Goal: Task Accomplishment & Management: Use online tool/utility

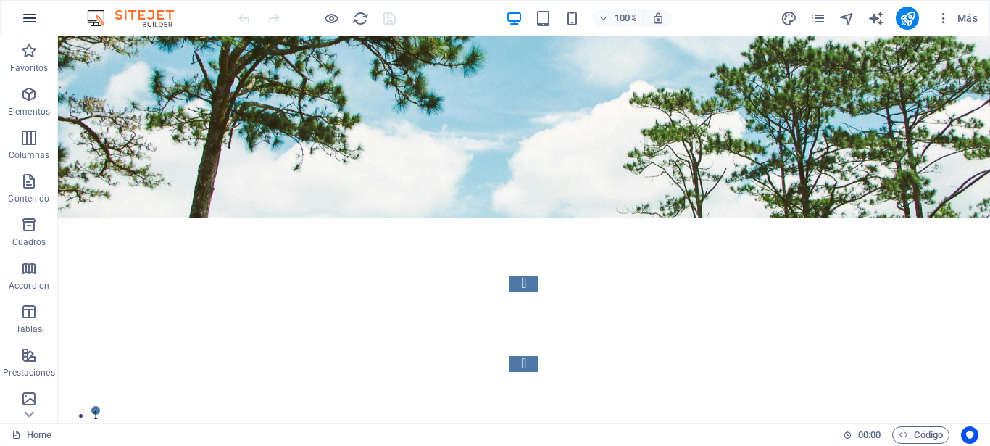
click at [28, 21] on icon "button" at bounding box center [29, 17] width 17 height 17
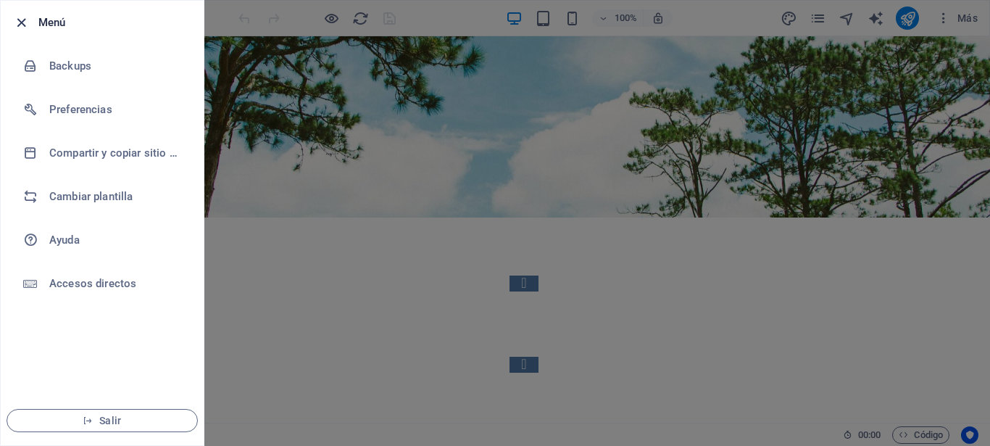
click at [23, 20] on icon "button" at bounding box center [21, 22] width 17 height 17
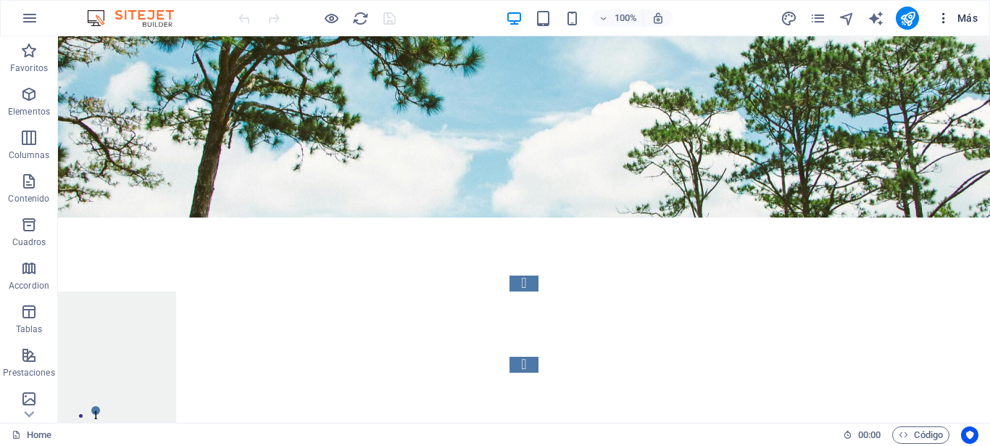
click at [955, 20] on span "Más" at bounding box center [956, 18] width 41 height 14
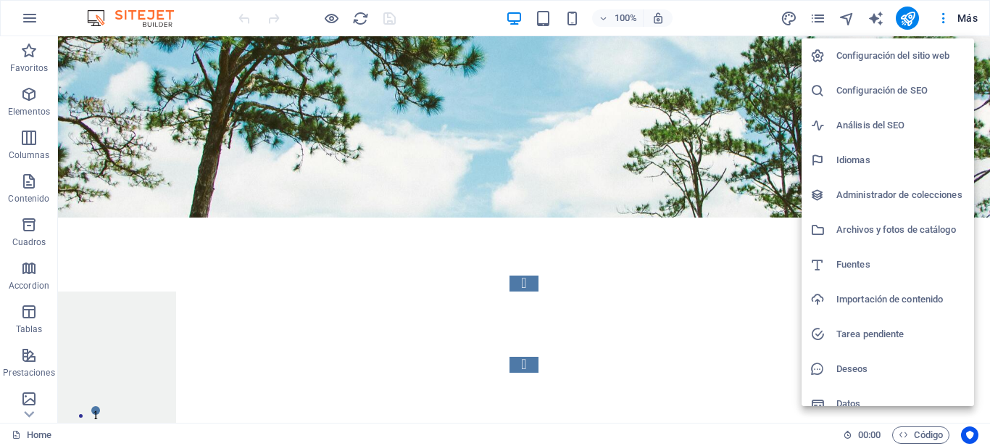
click at [858, 56] on h6 "Configuración del sitio web" at bounding box center [900, 55] width 129 height 17
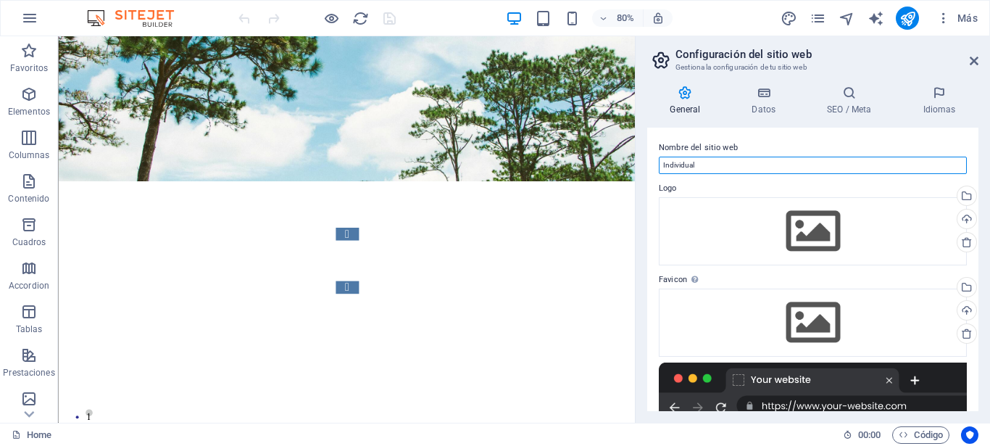
click at [697, 164] on input "Individual" at bounding box center [813, 165] width 308 height 17
drag, startPoint x: 713, startPoint y: 167, endPoint x: 648, endPoint y: 166, distance: 65.2
click at [648, 166] on div "Nombre del sitio web Individual Logo Arrastra archivos aquí, haz clic para esco…" at bounding box center [812, 269] width 331 height 283
type input "s"
type input "Estudio [PERSON_NAME]. [GEOGRAPHIC_DATA]"
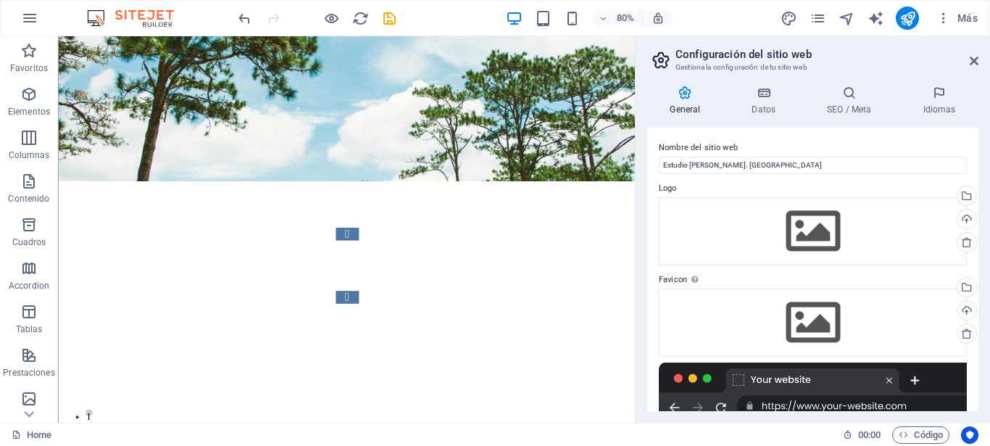
click at [745, 298] on html "Skip to main content [GEOGRAPHIC_DATA] - [GEOGRAPHIC_DATA] - [GEOGRAPHIC_DATA] …" at bounding box center [418, 232] width 721 height 392
click at [848, 104] on h4 "SEO / Meta" at bounding box center [852, 101] width 96 height 30
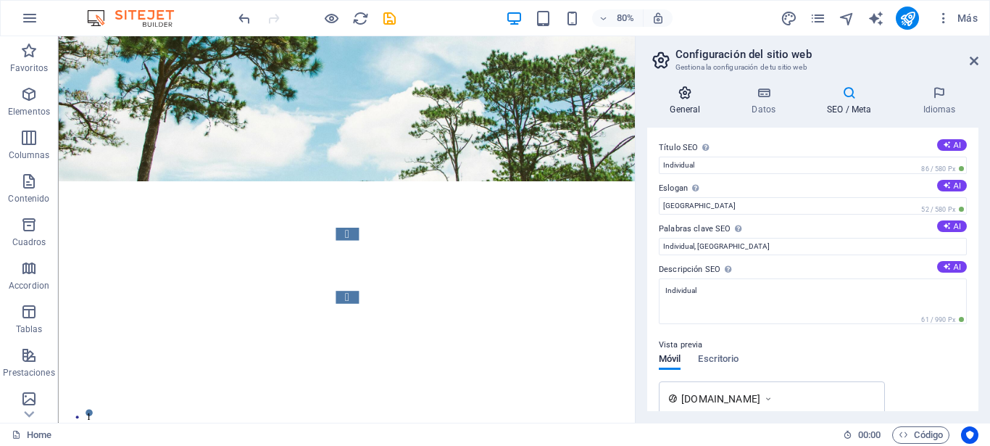
click at [689, 101] on h4 "General" at bounding box center [688, 101] width 82 height 30
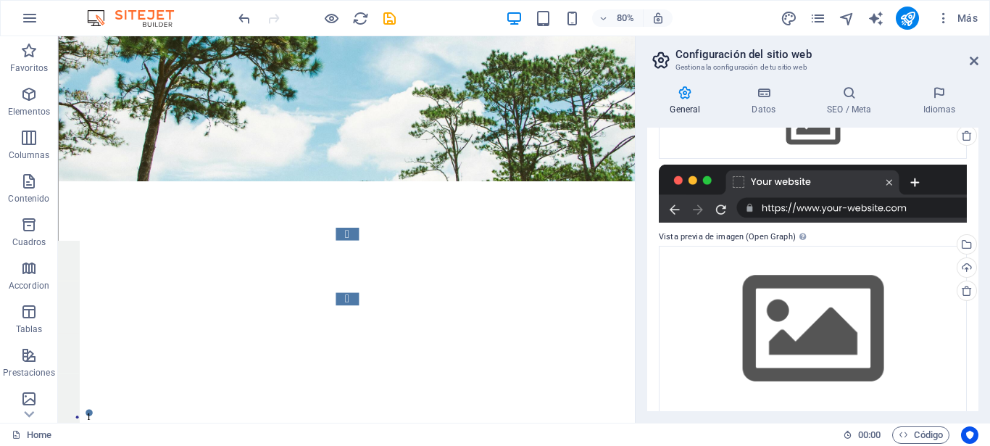
scroll to position [211, 0]
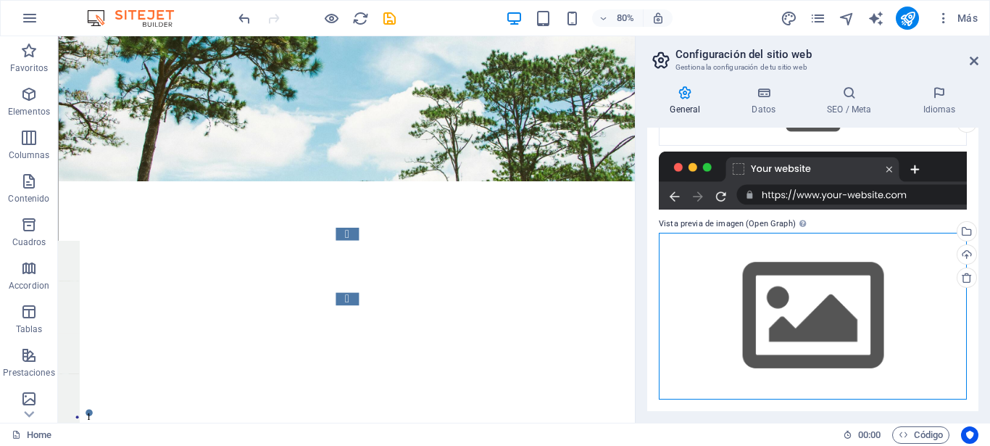
click at [784, 307] on div "Arrastra archivos aquí, haz clic para escoger archivos o selecciona archivos de…" at bounding box center [813, 316] width 308 height 166
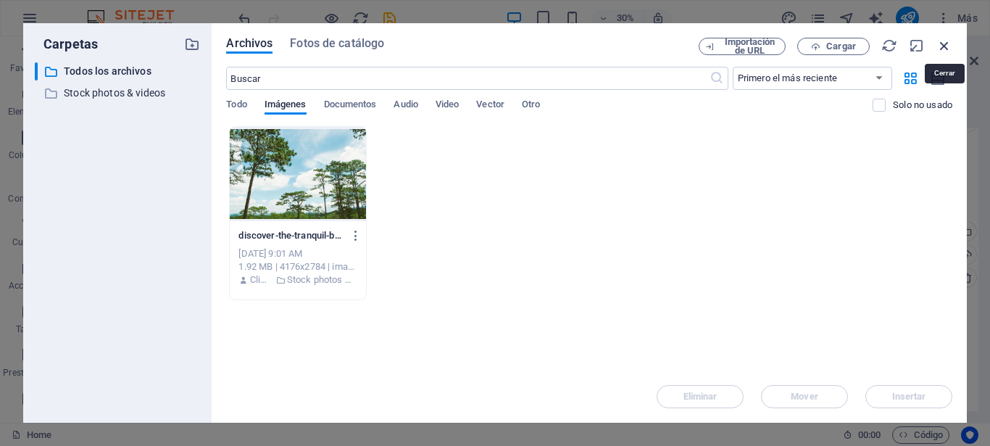
click at [944, 42] on icon "button" at bounding box center [944, 46] width 16 height 16
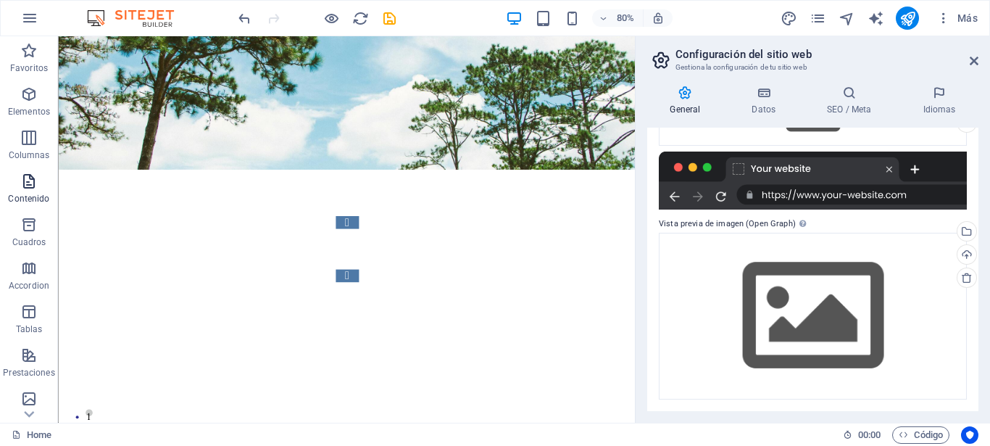
click at [26, 191] on span "Contenido" at bounding box center [29, 189] width 58 height 35
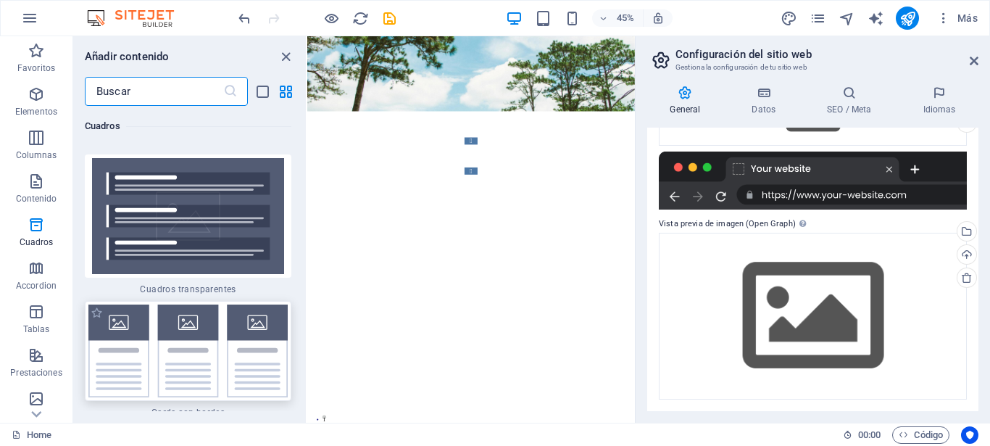
scroll to position [8683, 0]
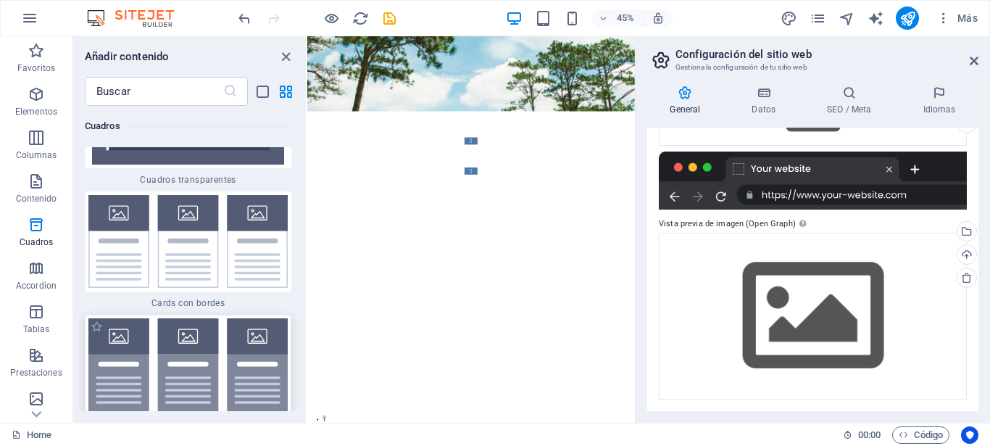
click at [110, 318] on img at bounding box center [187, 364] width 199 height 93
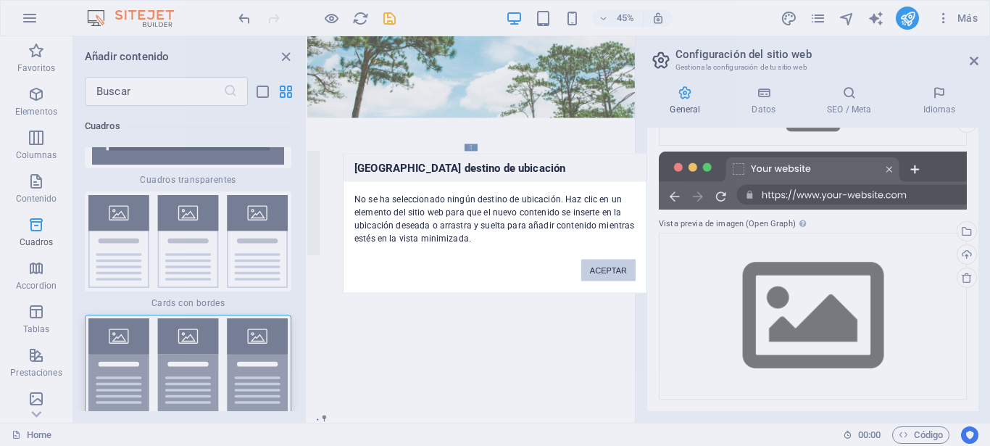
click at [350, 154] on div "[GEOGRAPHIC_DATA] destino de ubicación No se ha seleccionado ningún destino de …" at bounding box center [495, 223] width 990 height 446
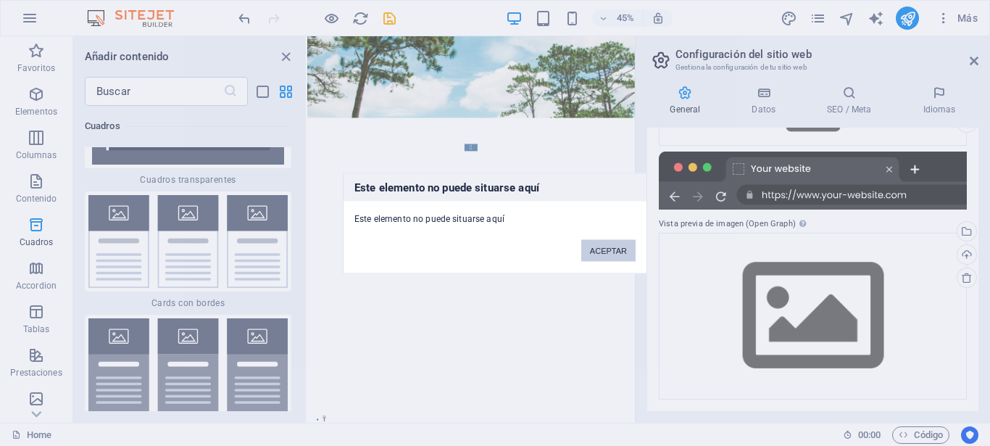
click at [611, 253] on button "ACEPTAR" at bounding box center [608, 250] width 54 height 22
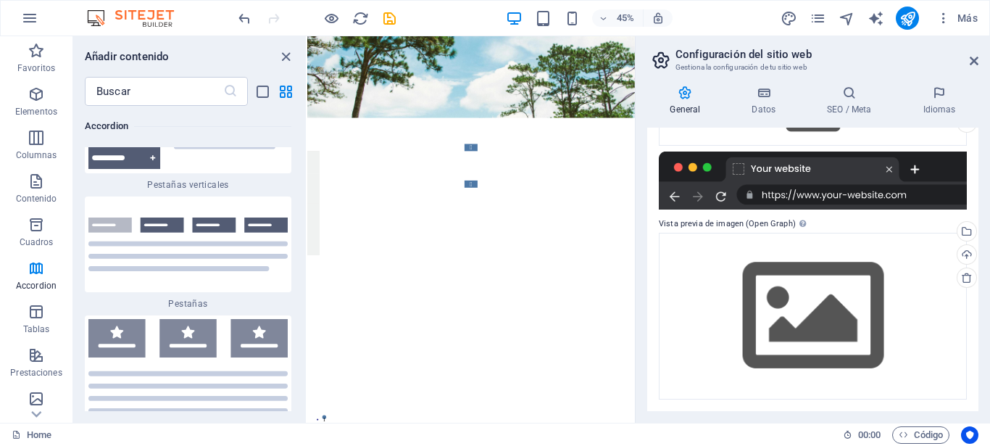
scroll to position [9697, 0]
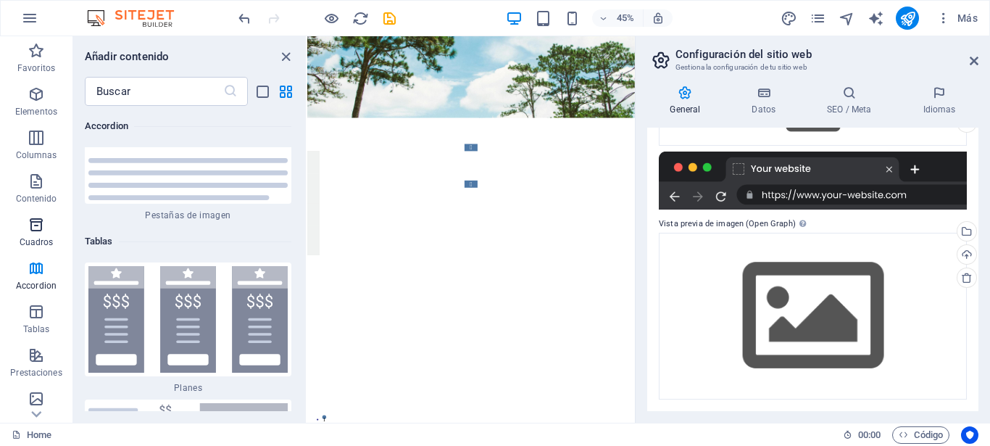
click at [36, 228] on icon "button" at bounding box center [36, 224] width 17 height 17
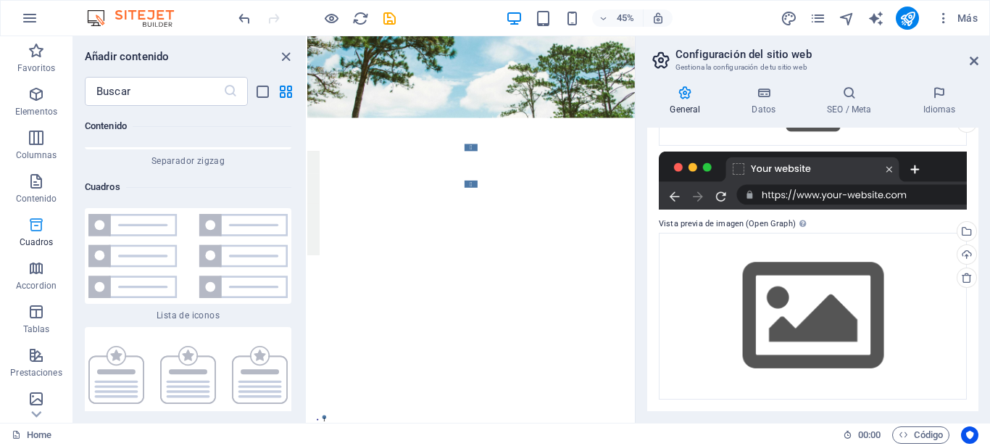
scroll to position [7780, 0]
click at [34, 95] on icon "button" at bounding box center [36, 94] width 17 height 17
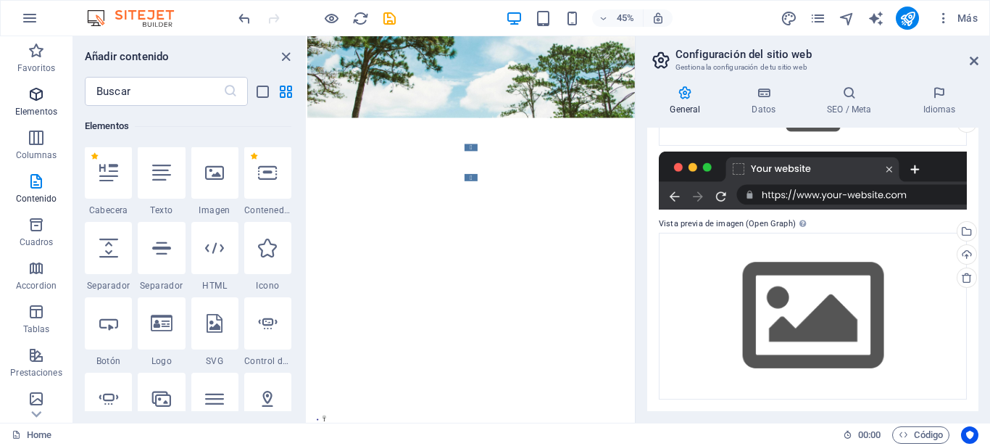
scroll to position [273, 0]
click at [107, 175] on icon at bounding box center [108, 173] width 19 height 19
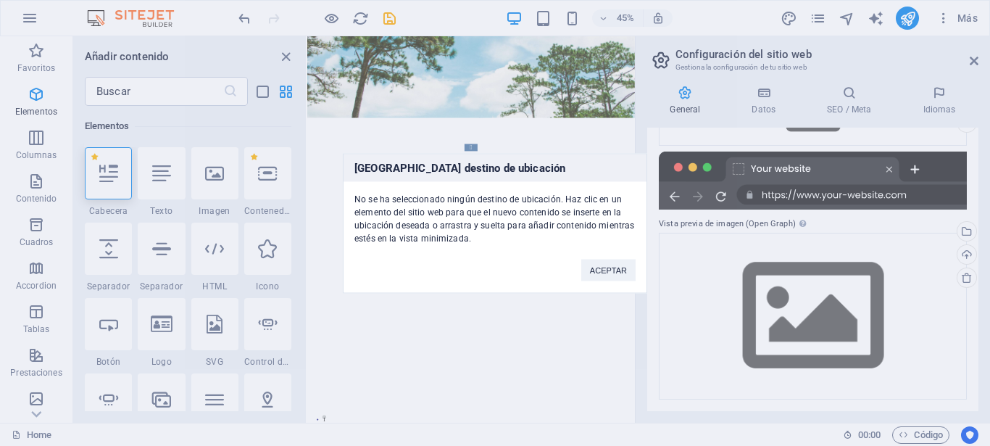
drag, startPoint x: 344, startPoint y: 95, endPoint x: 161, endPoint y: 161, distance: 194.2
click at [380, 109] on div "[GEOGRAPHIC_DATA] destino de ubicación No se ha seleccionado ningún destino de …" at bounding box center [495, 223] width 990 height 446
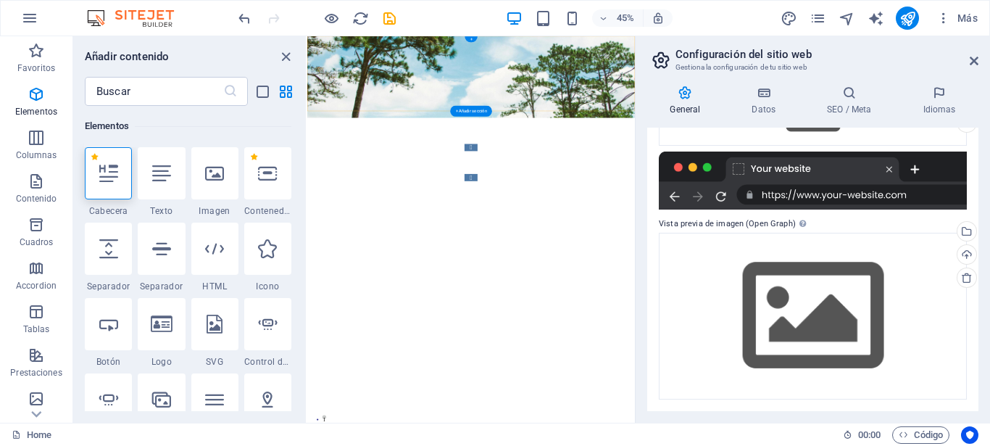
click at [473, 112] on div "+ Añadir sección" at bounding box center [471, 111] width 42 height 11
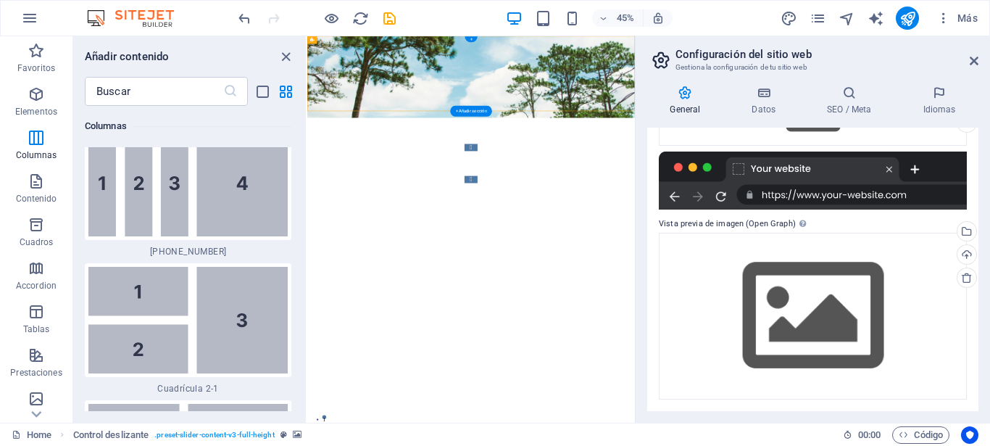
scroll to position [4868, 0]
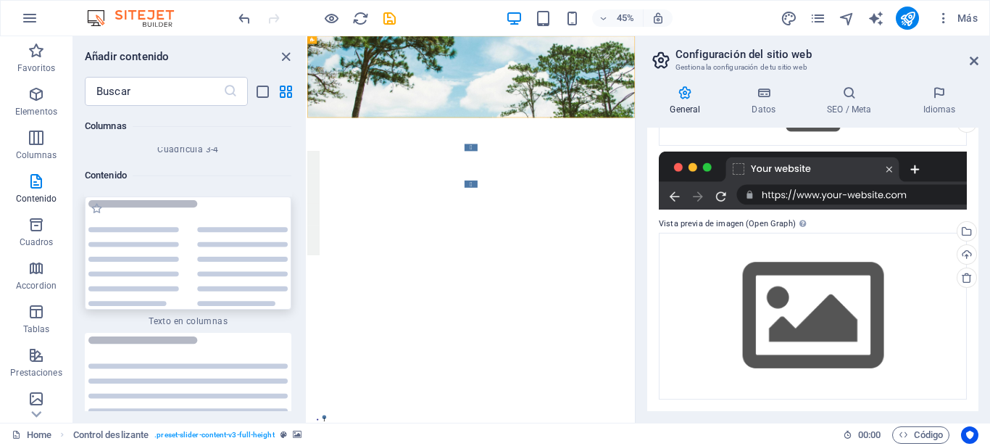
click at [148, 200] on img at bounding box center [187, 253] width 199 height 107
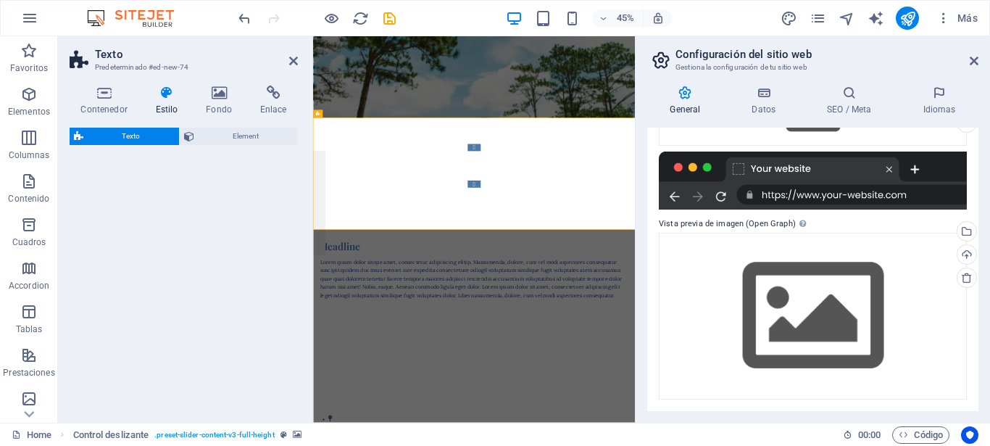
select select "rem"
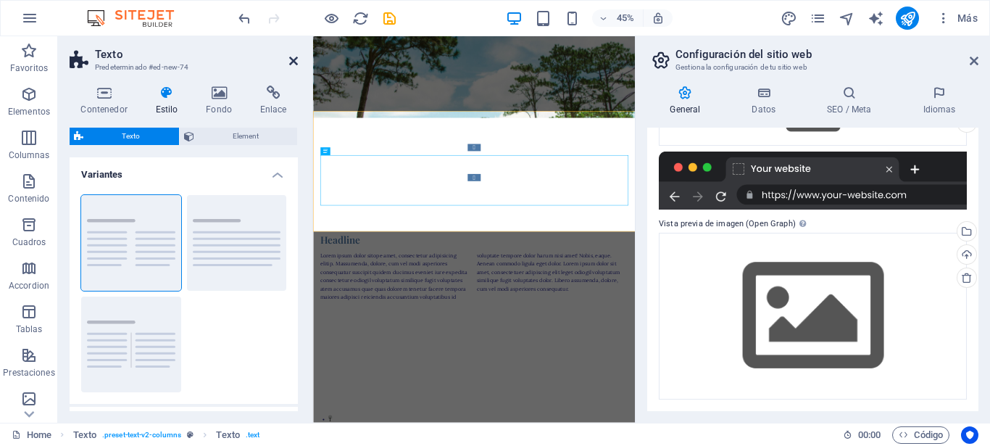
click at [294, 59] on icon at bounding box center [293, 61] width 9 height 12
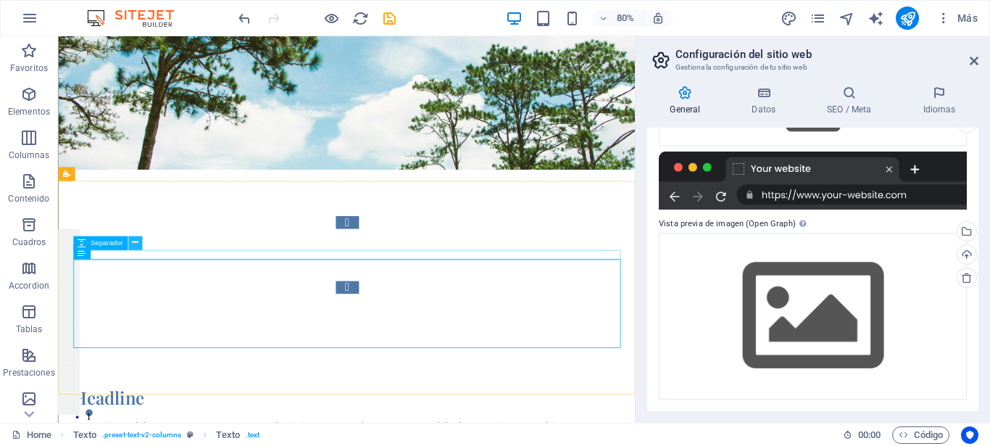
click at [135, 241] on icon at bounding box center [135, 243] width 7 height 12
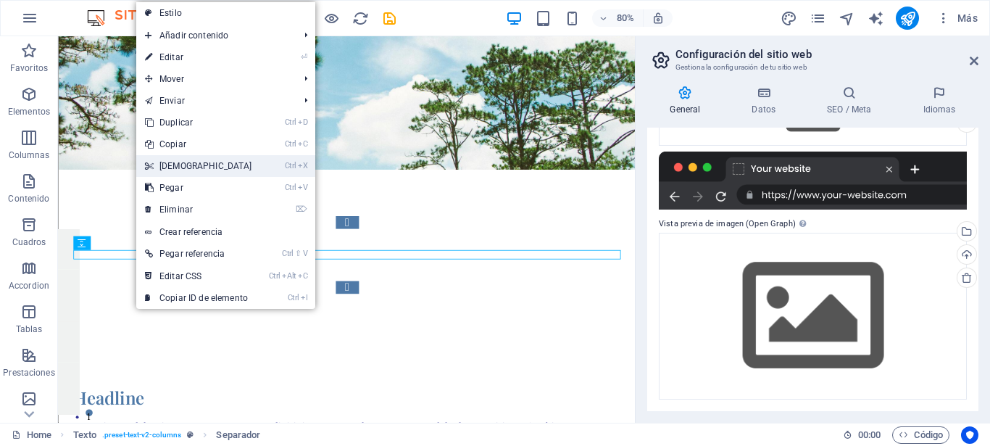
click at [183, 164] on link "Ctrl X Cortar" at bounding box center [198, 166] width 125 height 22
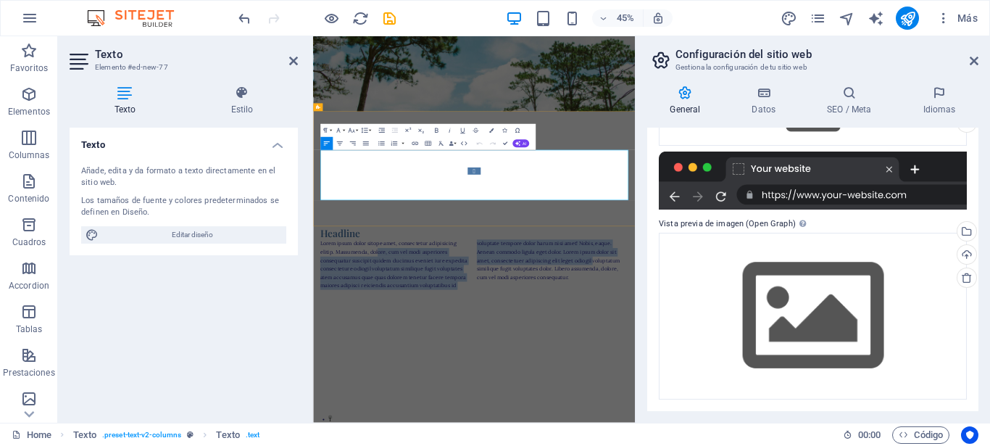
drag, startPoint x: 423, startPoint y: 321, endPoint x: 826, endPoint y: 340, distance: 404.1
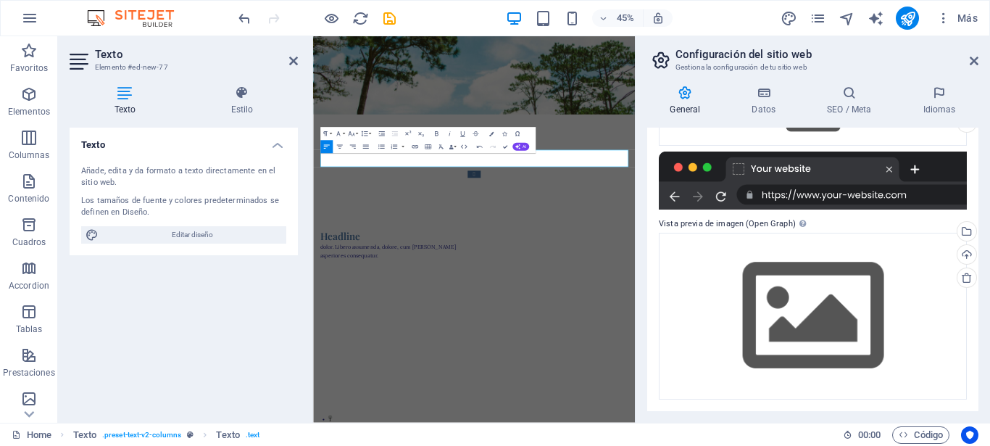
drag, startPoint x: 1295, startPoint y: 38, endPoint x: 767, endPoint y: 458, distance: 674.7
click at [767, 445] on html "Skip to main content [GEOGRAPHIC_DATA] - [GEOGRAPHIC_DATA] - [GEOGRAPHIC_DATA] …" at bounding box center [670, 313] width 715 height 554
click at [128, 101] on h4 "Texto" at bounding box center [128, 101] width 117 height 30
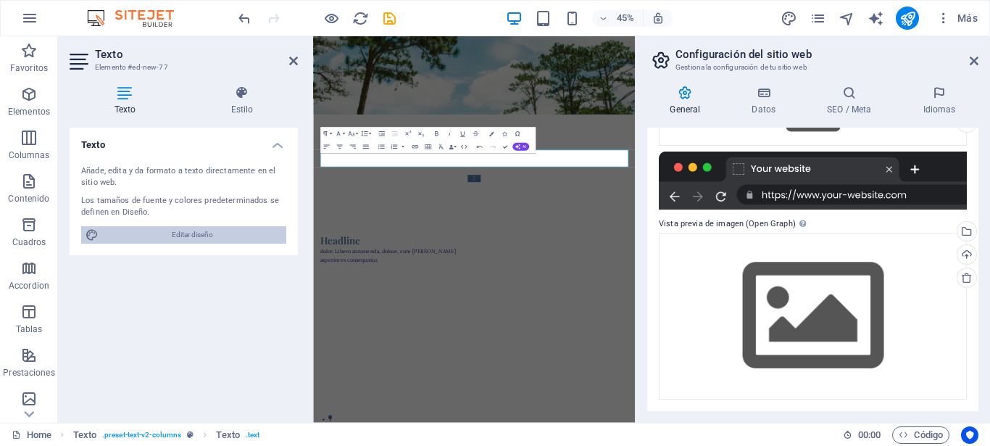
click at [165, 235] on span "Editar diseño" at bounding box center [192, 234] width 179 height 17
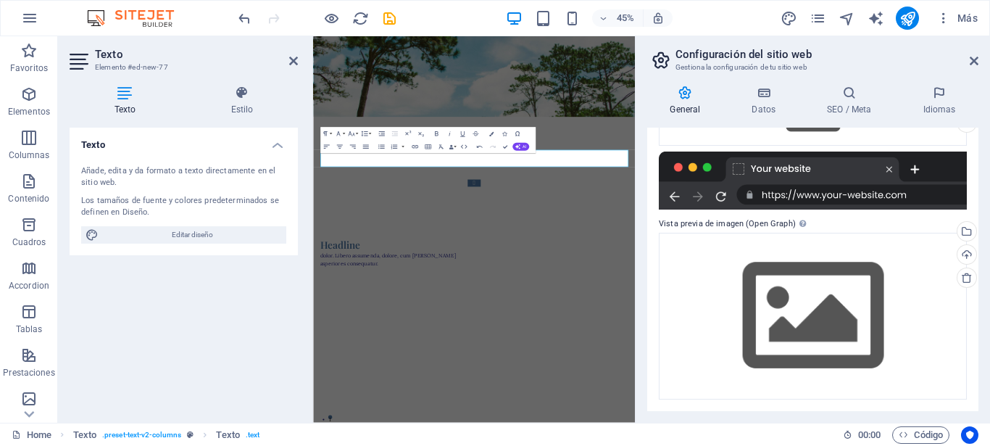
select select "px"
select select "400"
select select "px"
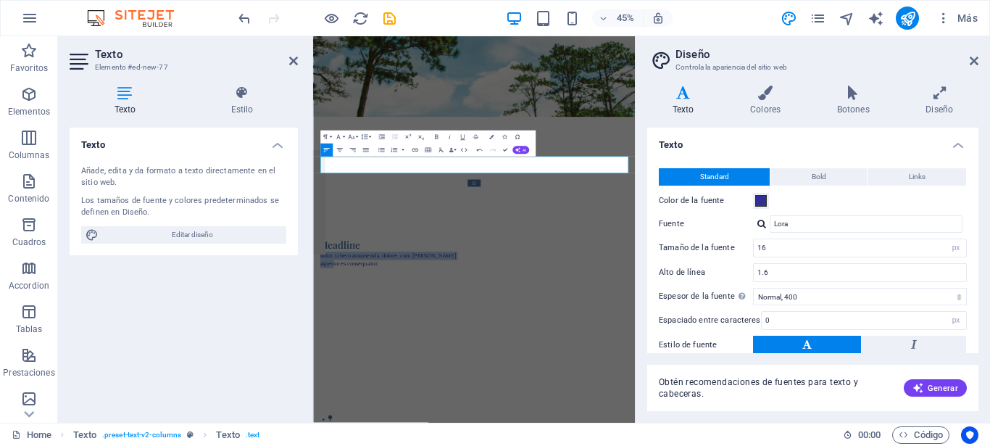
drag, startPoint x: 664, startPoint y: 317, endPoint x: 596, endPoint y: 201, distance: 134.5
click at [313, 313] on html "Skip to main content [GEOGRAPHIC_DATA] - [GEOGRAPHIC_DATA] - [GEOGRAPHIC_DATA] …" at bounding box center [670, 322] width 715 height 573
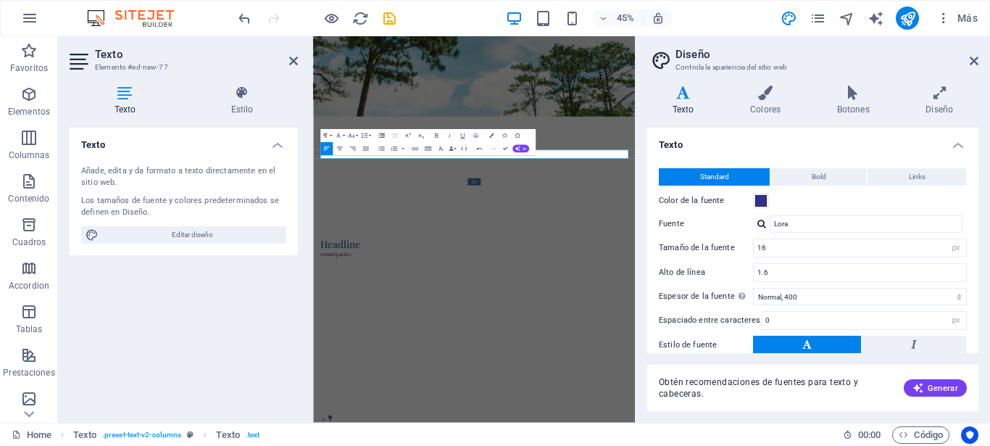
click at [385, 139] on icon "button" at bounding box center [382, 136] width 8 height 8
click at [491, 445] on html "Skip to main content [GEOGRAPHIC_DATA] - [GEOGRAPHIC_DATA] - [GEOGRAPHIC_DATA] …" at bounding box center [670, 307] width 715 height 543
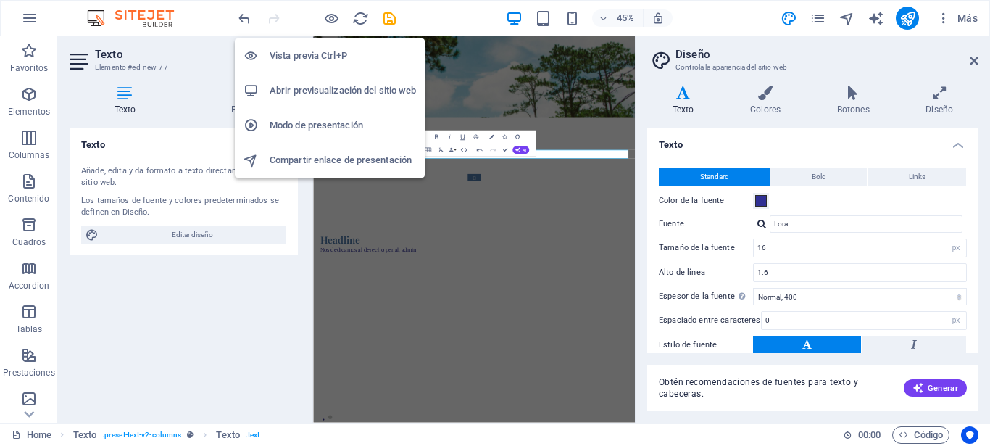
click at [311, 61] on h6 "Vista previa Ctrl+P" at bounding box center [343, 55] width 146 height 17
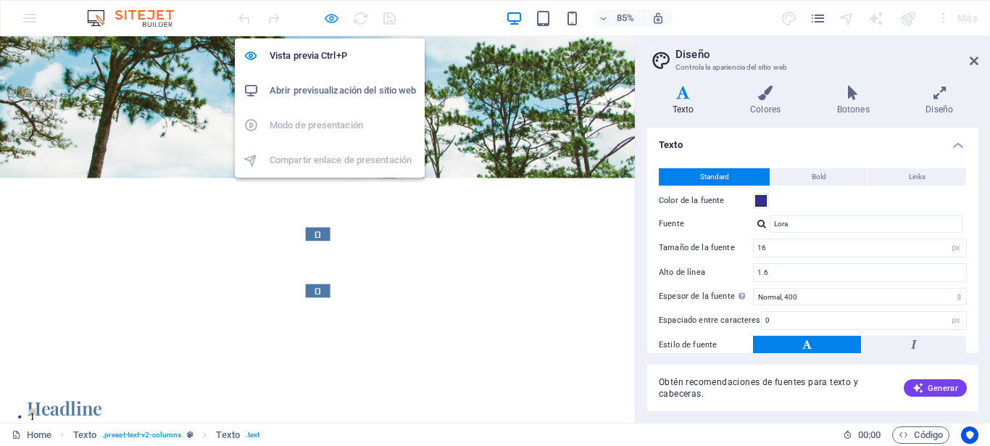
click at [328, 17] on icon "button" at bounding box center [331, 18] width 17 height 17
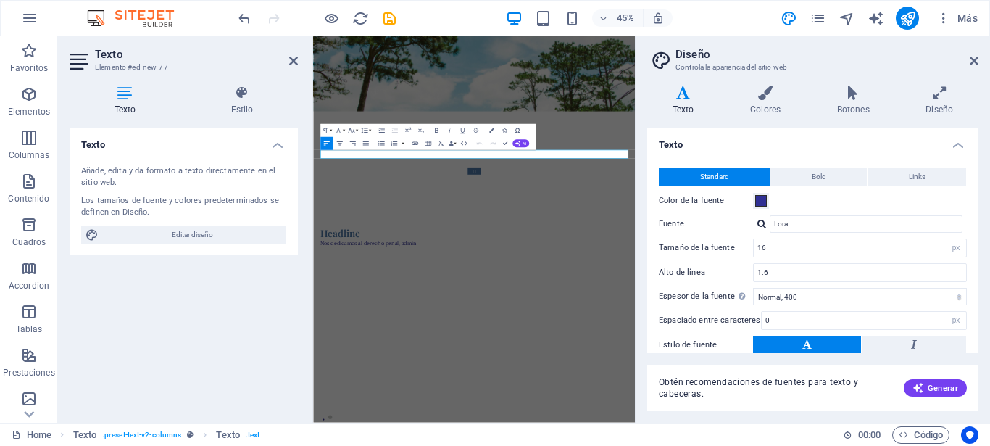
click at [467, 445] on html "Skip to main content [GEOGRAPHIC_DATA] - [GEOGRAPHIC_DATA] - [GEOGRAPHIC_DATA] …" at bounding box center [670, 300] width 715 height 528
click at [354, 141] on icon "button" at bounding box center [353, 144] width 8 height 8
click at [292, 62] on icon at bounding box center [293, 61] width 9 height 12
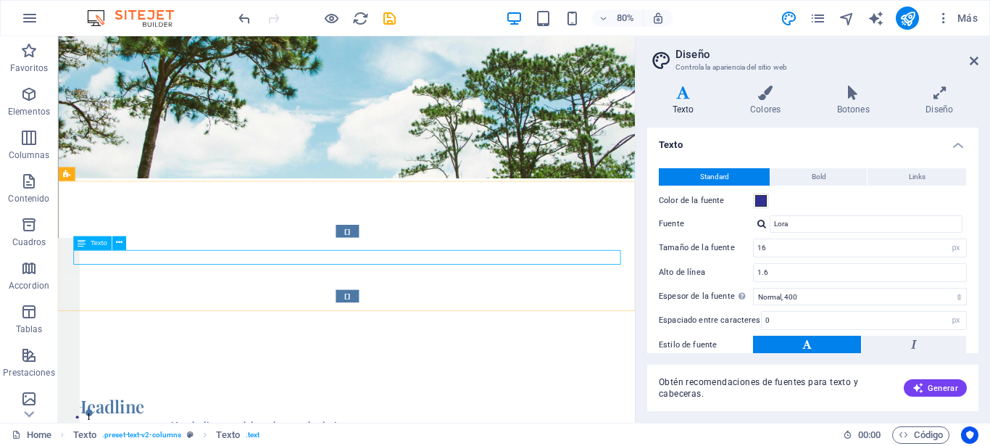
click at [83, 244] on icon at bounding box center [82, 243] width 8 height 14
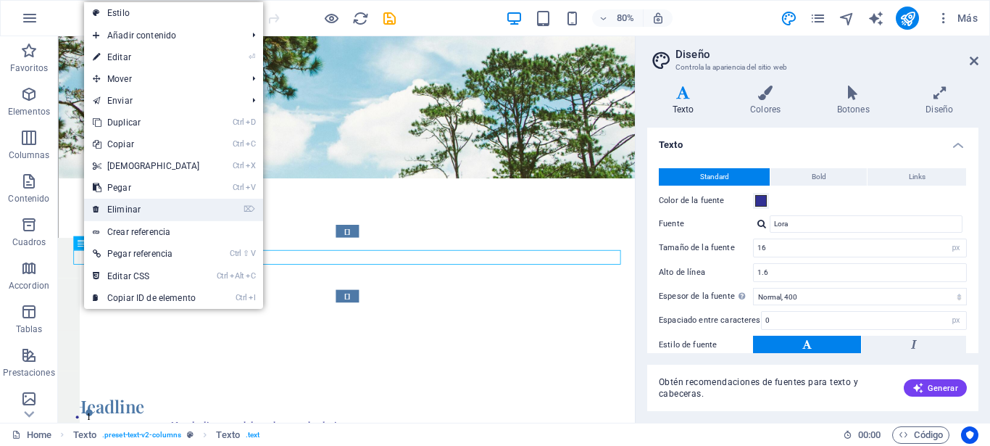
click at [130, 207] on link "⌦ Eliminar" at bounding box center [146, 210] width 125 height 22
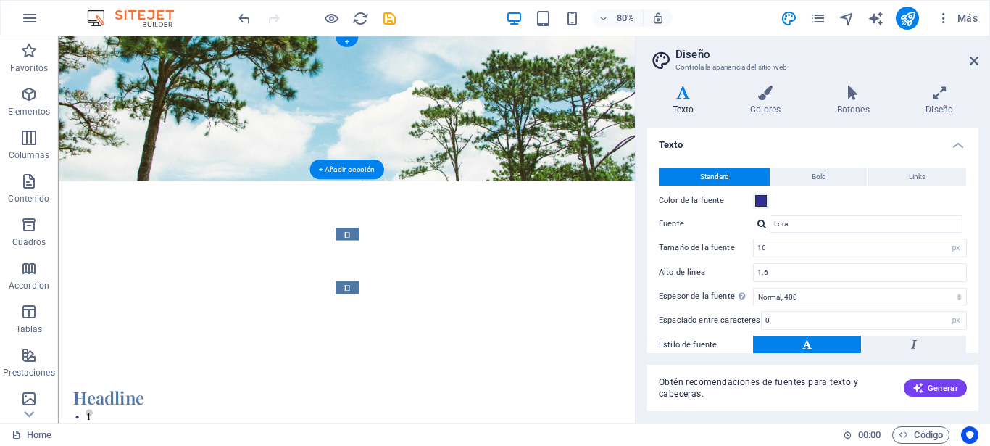
click at [70, 44] on figure at bounding box center [418, 126] width 721 height 181
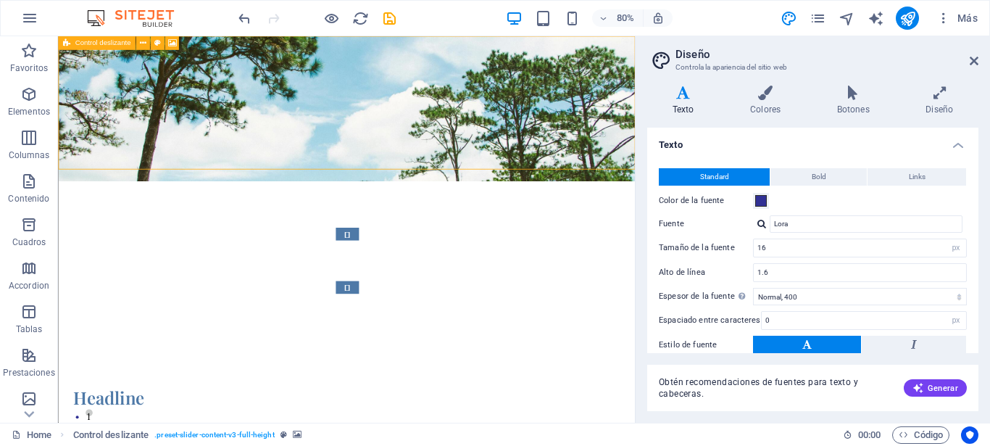
click at [72, 44] on div "Control deslizante" at bounding box center [96, 43] width 77 height 14
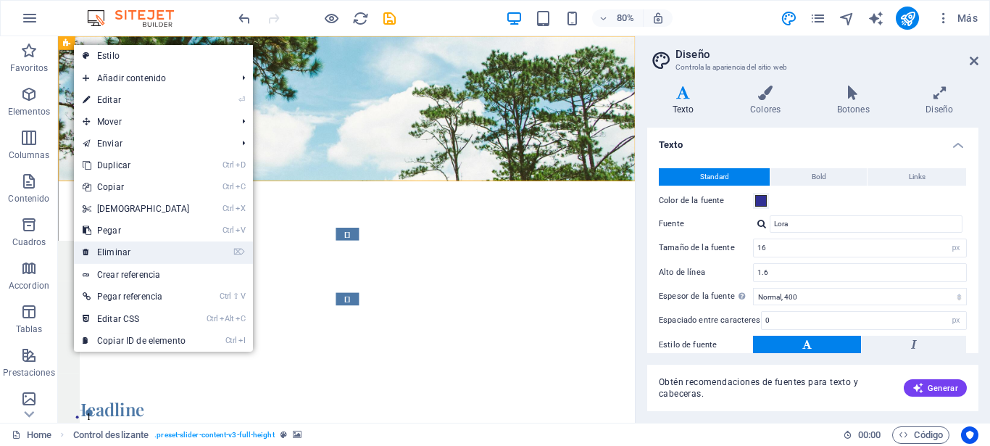
click at [130, 251] on link "⌦ Eliminar" at bounding box center [136, 252] width 125 height 22
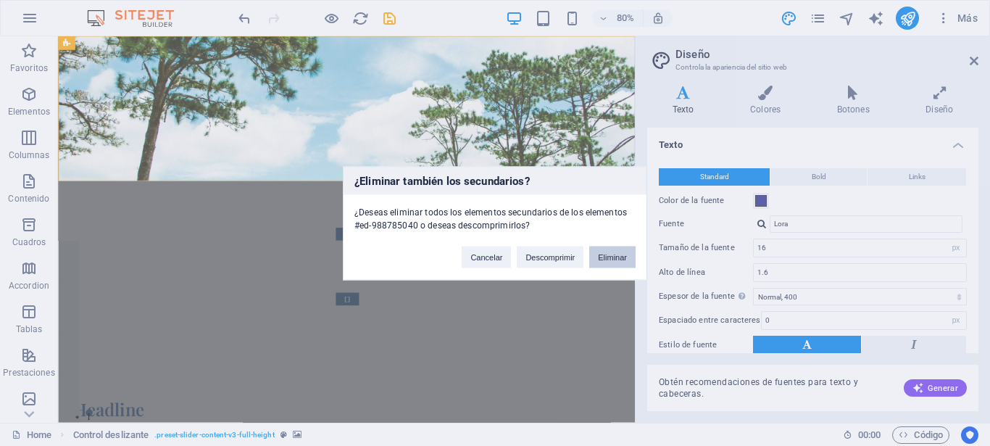
click at [607, 257] on button "Eliminar" at bounding box center [612, 257] width 46 height 22
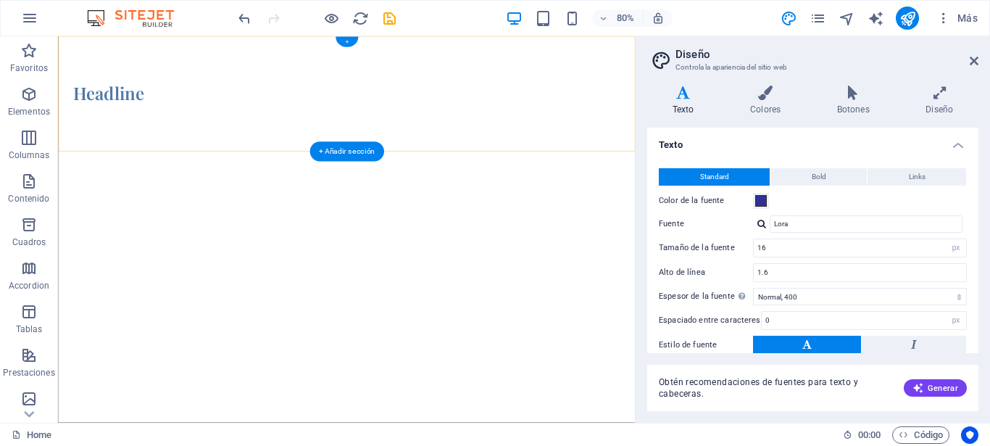
drag, startPoint x: 352, startPoint y: 41, endPoint x: 49, endPoint y: 7, distance: 304.1
click at [352, 41] on div "+" at bounding box center [346, 42] width 22 height 10
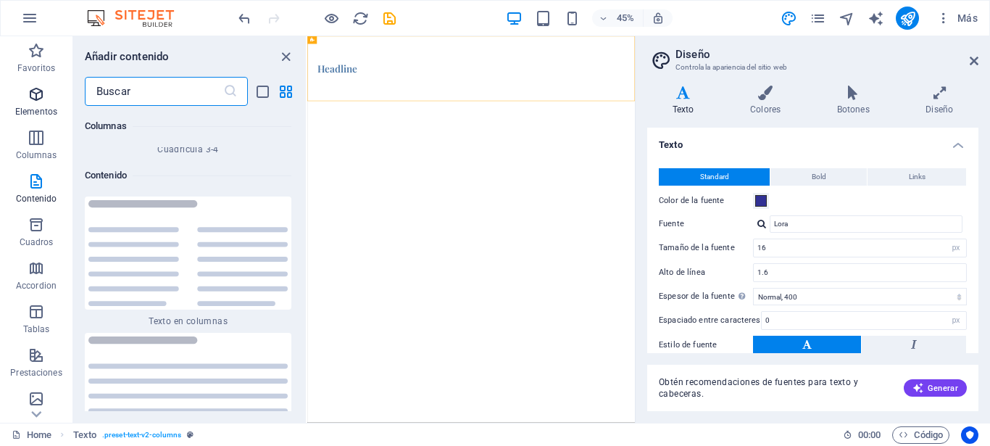
click at [30, 92] on icon "button" at bounding box center [36, 94] width 17 height 17
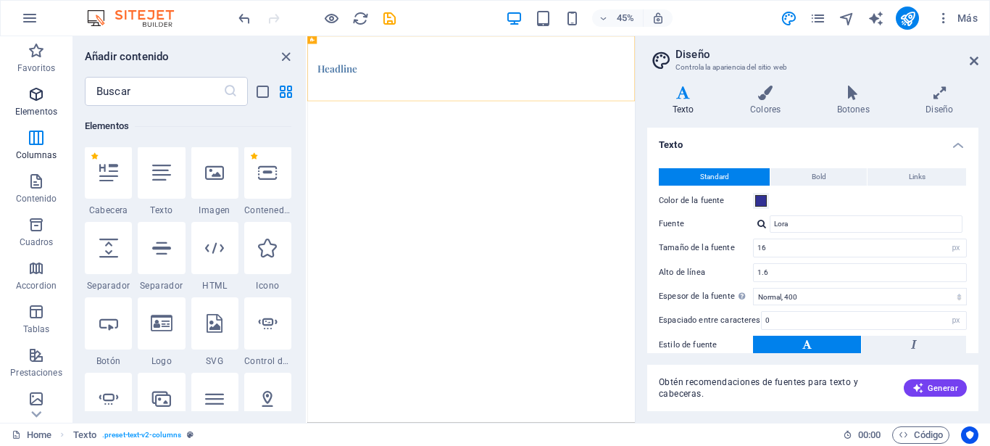
scroll to position [273, 0]
click at [262, 180] on icon at bounding box center [267, 173] width 19 height 19
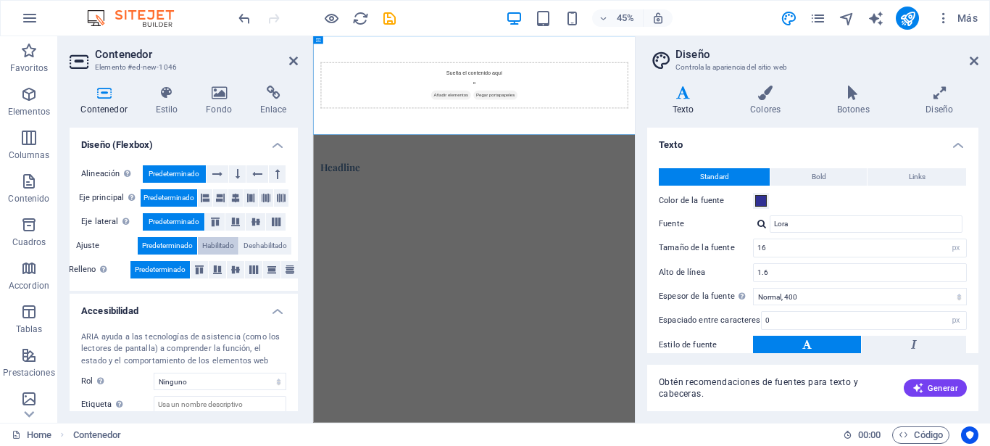
scroll to position [217, 0]
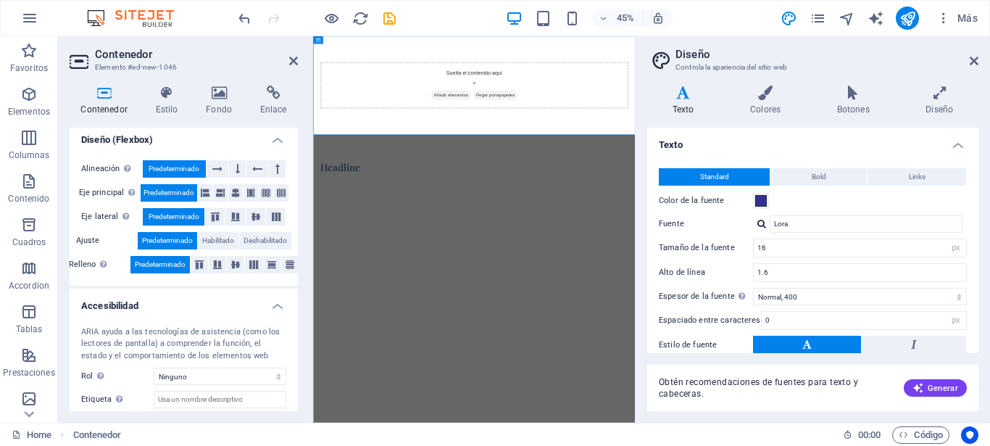
click at [685, 93] on icon at bounding box center [683, 93] width 72 height 14
click at [696, 147] on div "Suelta el contenido aquí o Añadir elementos Pegar portapapeles" at bounding box center [671, 145] width 684 height 103
click at [679, 100] on h4 "Texto" at bounding box center [686, 101] width 78 height 30
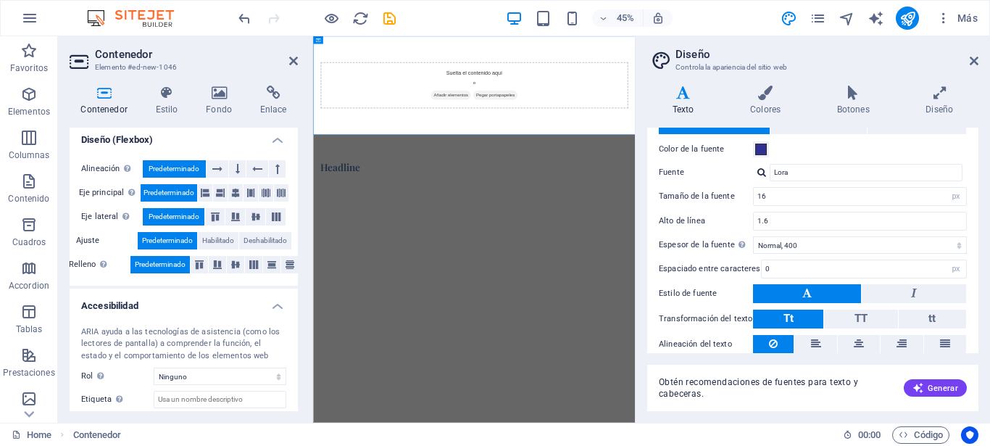
scroll to position [105, 0]
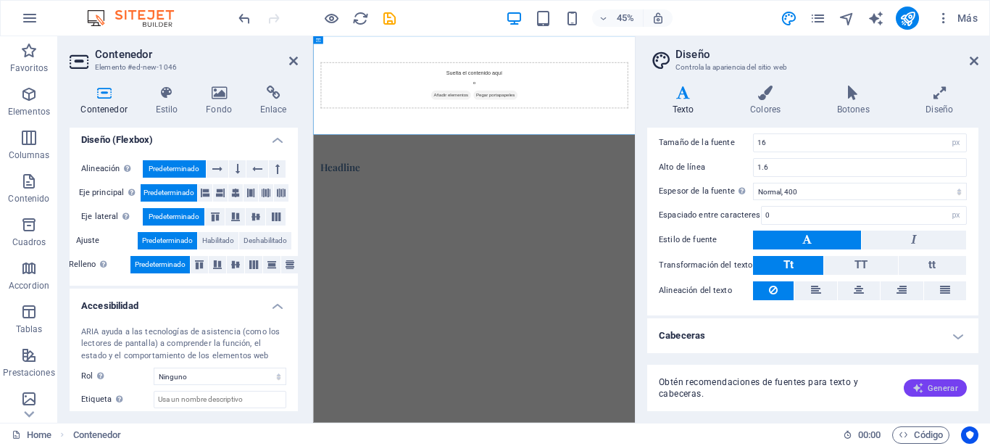
click at [940, 386] on span "Generar" at bounding box center [935, 388] width 46 height 12
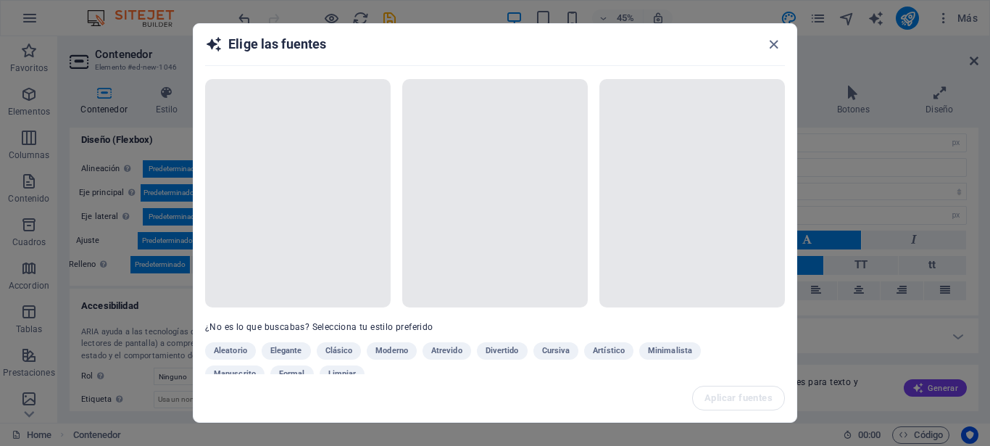
click at [277, 352] on div "Aleatorio Elegante Clásico Moderno Atrevido Divertido Cursiva Artístico Minimal…" at bounding box center [458, 365] width 507 height 46
